Goal: Task Accomplishment & Management: Manage account settings

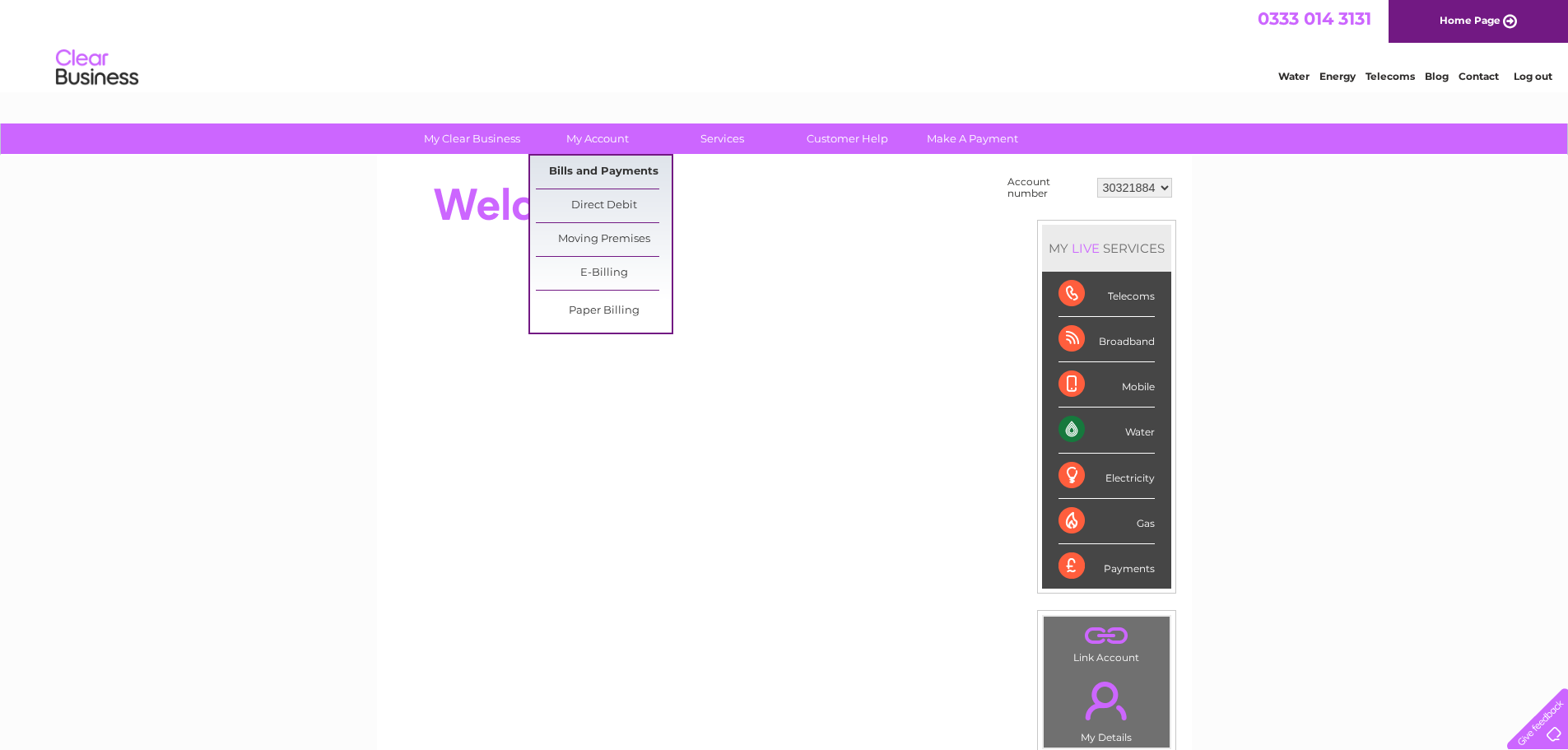
click at [595, 169] on link "Bills and Payments" at bounding box center [604, 172] width 136 height 33
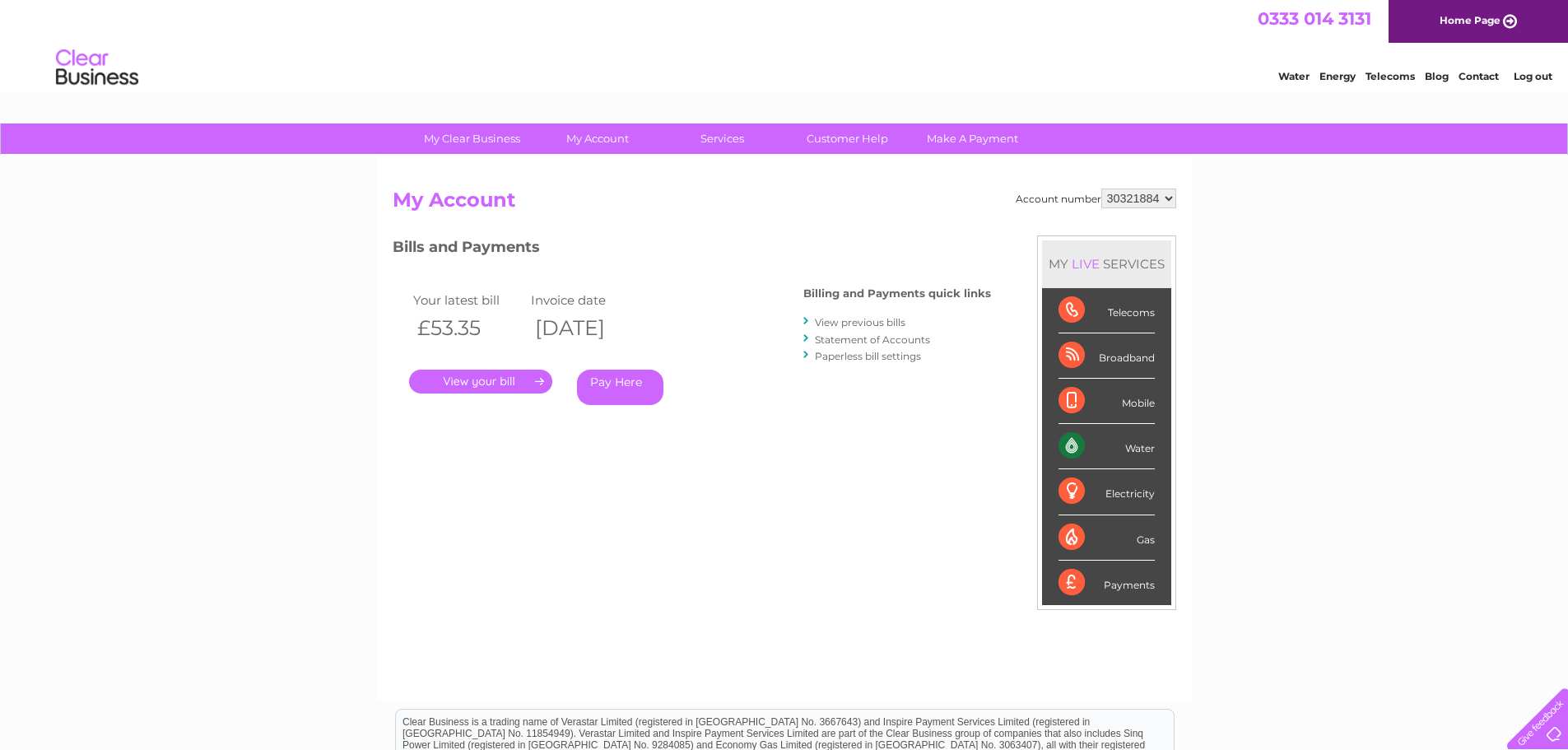
click at [539, 374] on link "." at bounding box center [480, 381] width 143 height 23
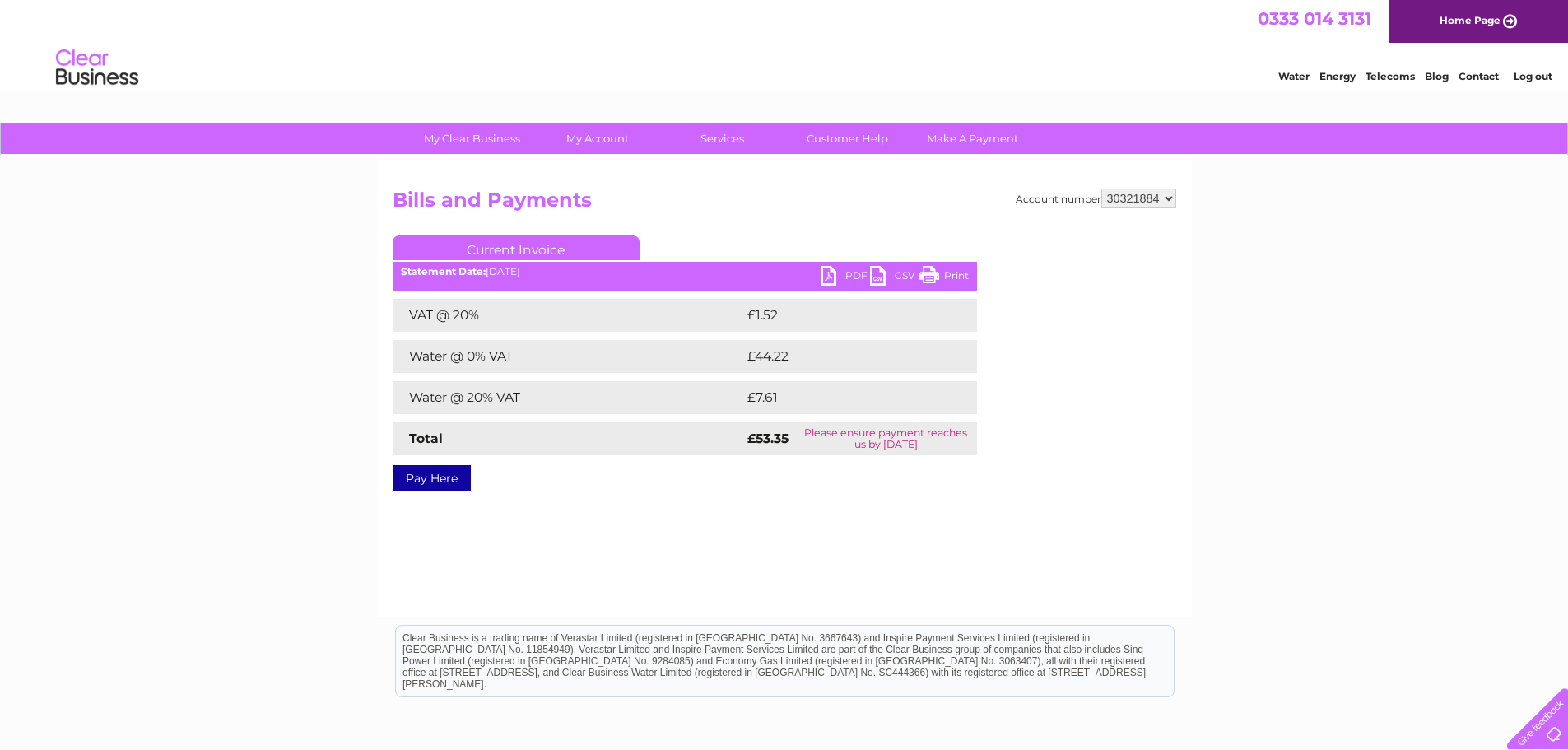
click at [833, 275] on link "PDF" at bounding box center [845, 277] width 49 height 23
